Goal: Task Accomplishment & Management: Complete application form

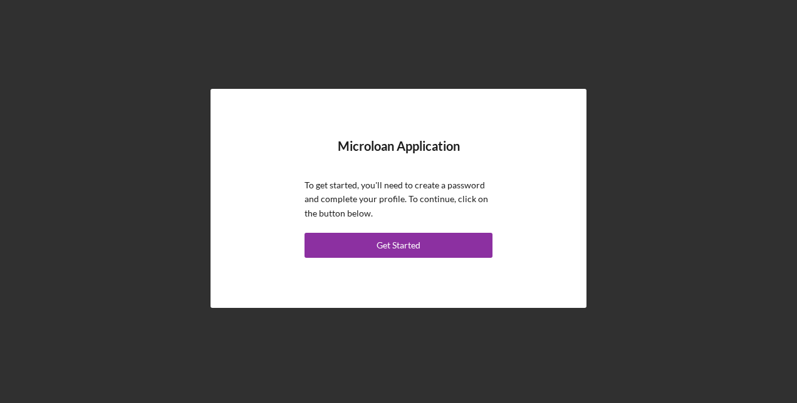
click at [385, 243] on div "Get Started" at bounding box center [398, 245] width 44 height 25
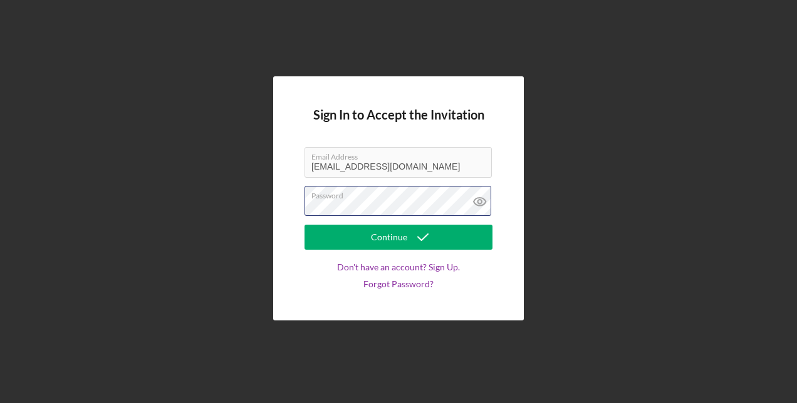
click at [376, 193] on div "Password" at bounding box center [398, 201] width 188 height 31
click at [391, 239] on div "Continue" at bounding box center [389, 237] width 36 height 25
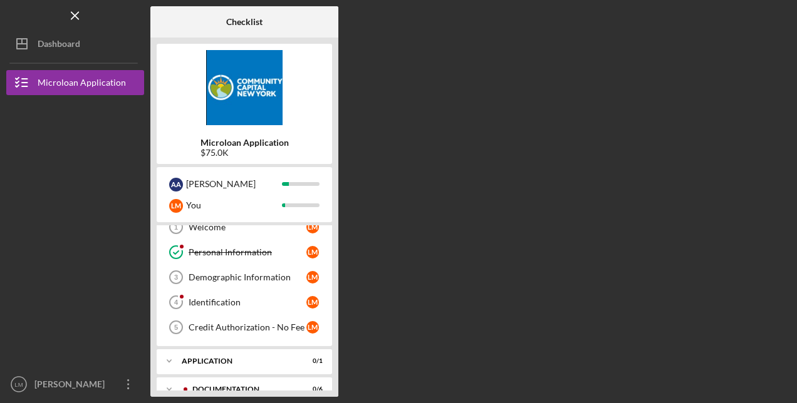
scroll to position [52, 0]
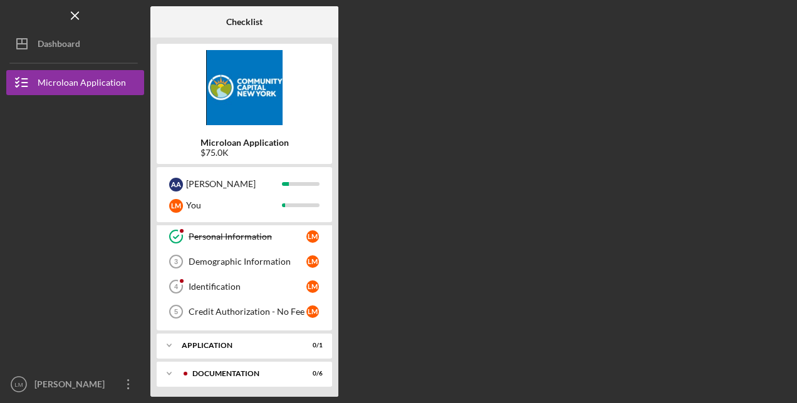
click at [229, 284] on div "Identification" at bounding box center [248, 287] width 118 height 10
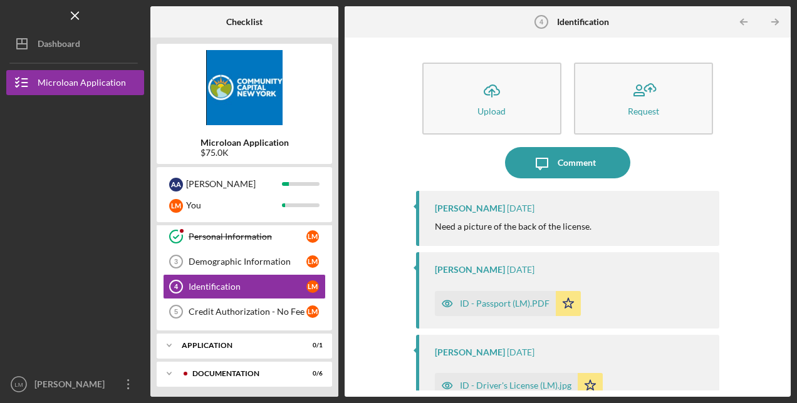
click at [277, 308] on div "Credit Authorization - No Fee" at bounding box center [248, 312] width 118 height 10
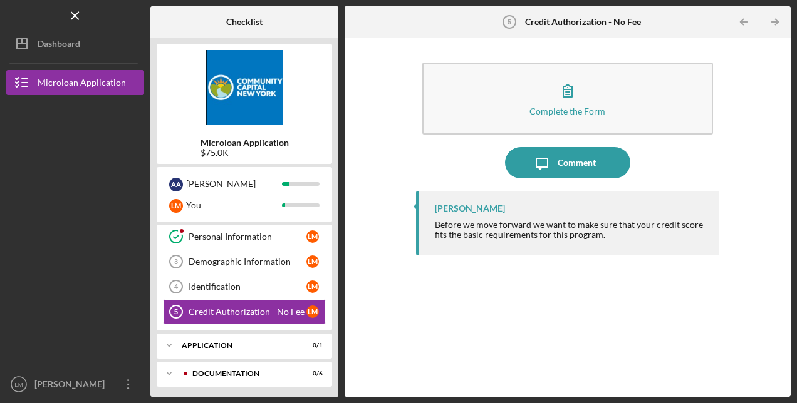
click at [578, 111] on div "Complete the Form" at bounding box center [567, 110] width 76 height 9
